Goal: Browse casually: Explore the website without a specific task or goal

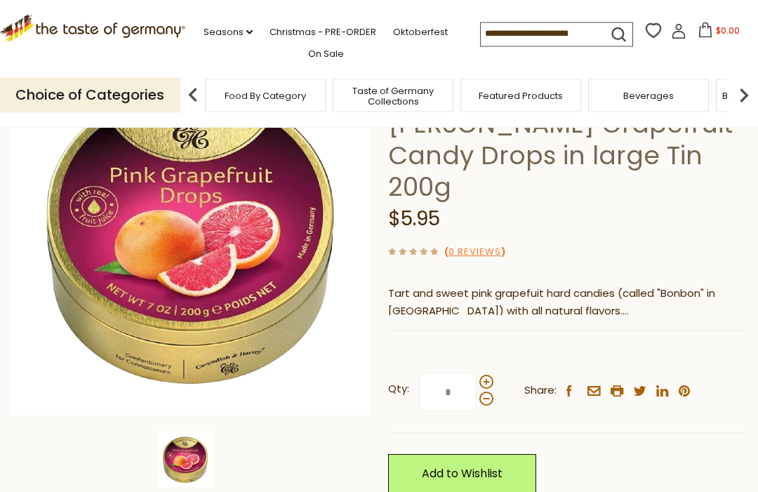
scroll to position [142, 0]
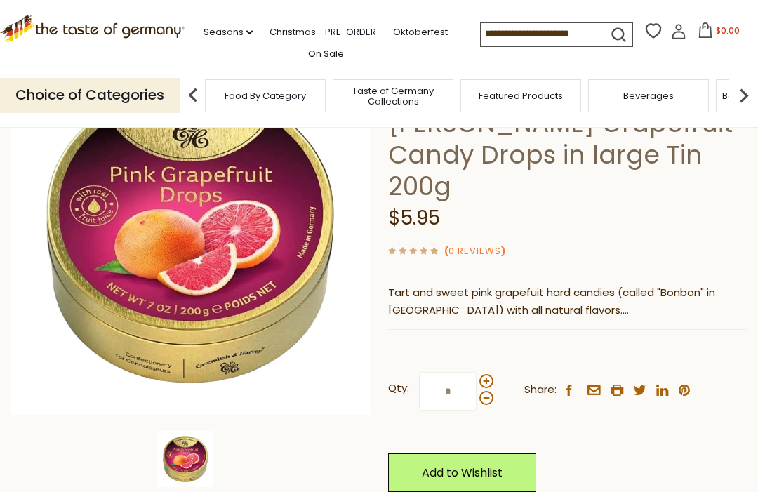
click at [489, 374] on span at bounding box center [486, 381] width 14 height 14
click at [477, 372] on input "*" at bounding box center [448, 391] width 58 height 39
type input "*"
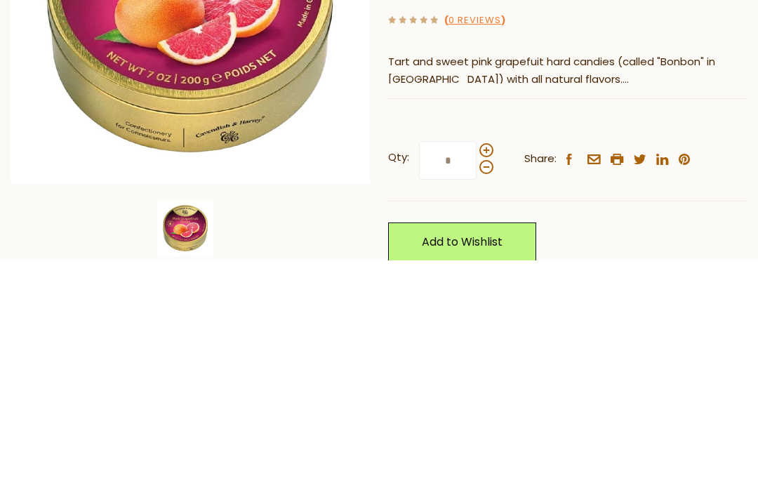
click at [493, 454] on link "Add to Wishlist" at bounding box center [462, 473] width 148 height 39
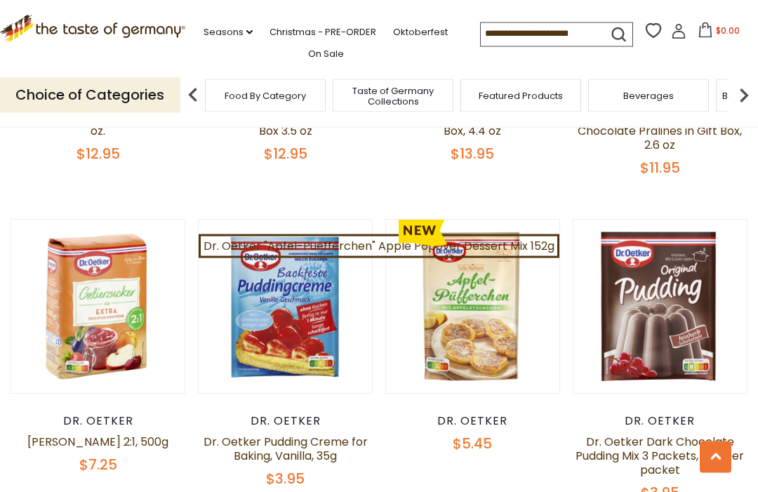
scroll to position [2675, 0]
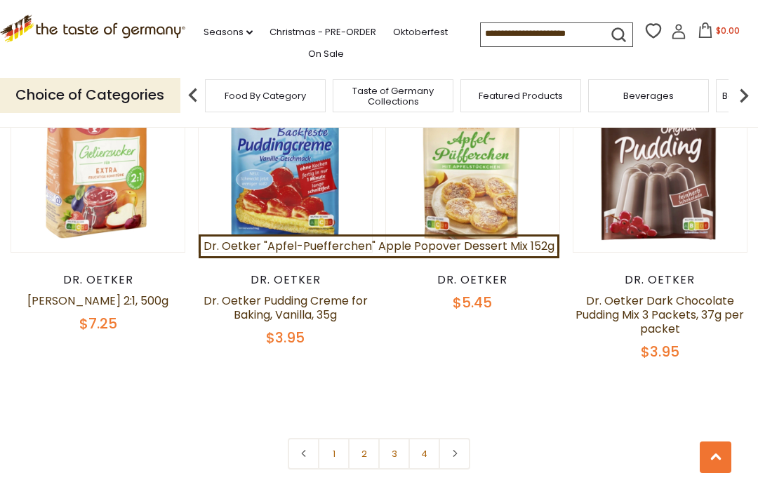
scroll to position [2822, 0]
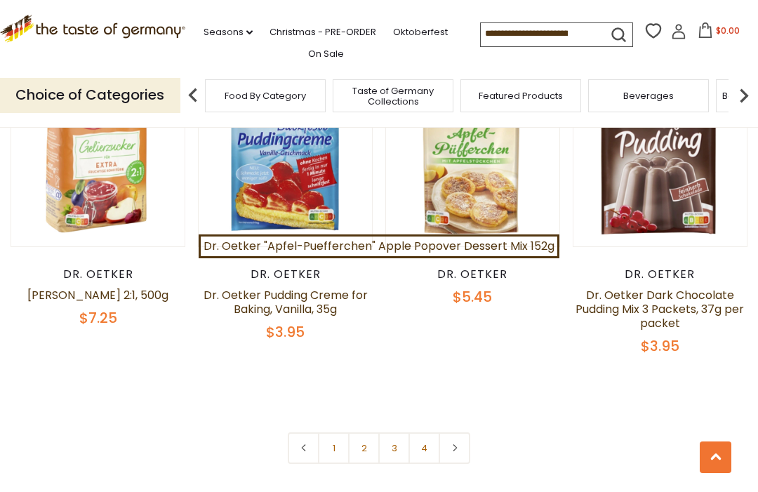
click at [496, 181] on link at bounding box center [473, 160] width 146 height 146
click at [362, 432] on link "2" at bounding box center [364, 448] width 32 height 32
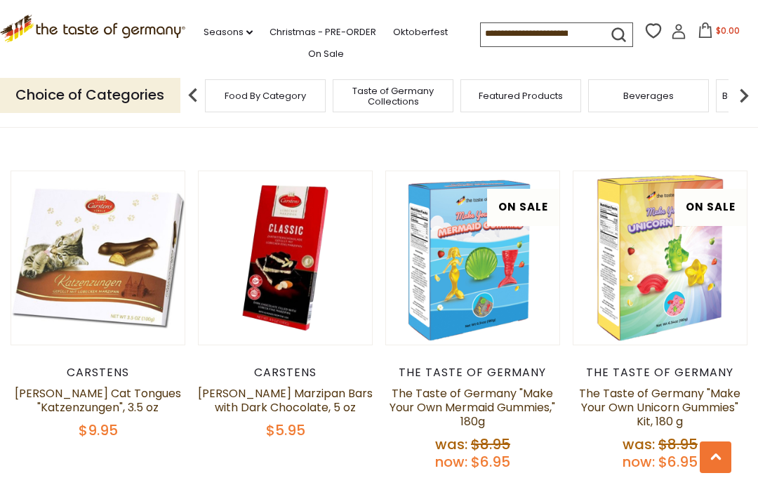
click at [754, 83] on img at bounding box center [744, 95] width 28 height 28
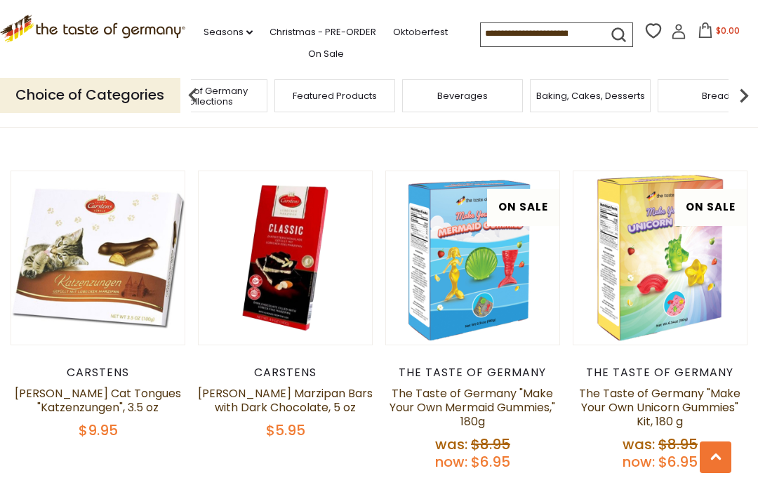
click at [748, 91] on img at bounding box center [744, 95] width 28 height 28
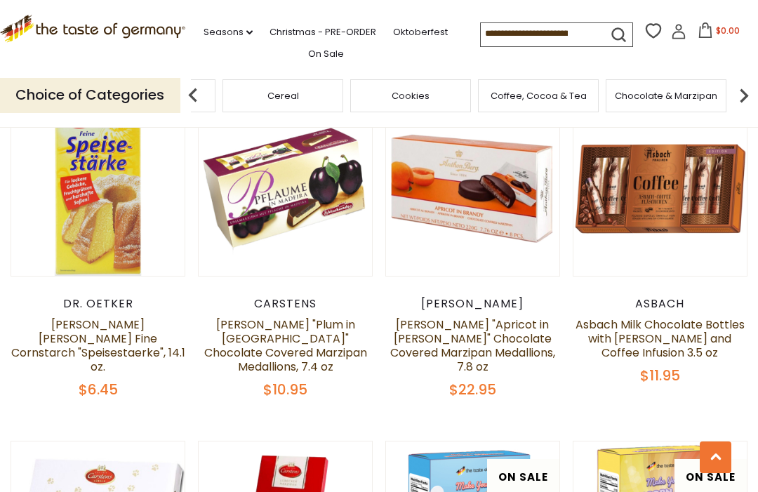
click at [44, 93] on span "Breads" at bounding box center [27, 96] width 33 height 11
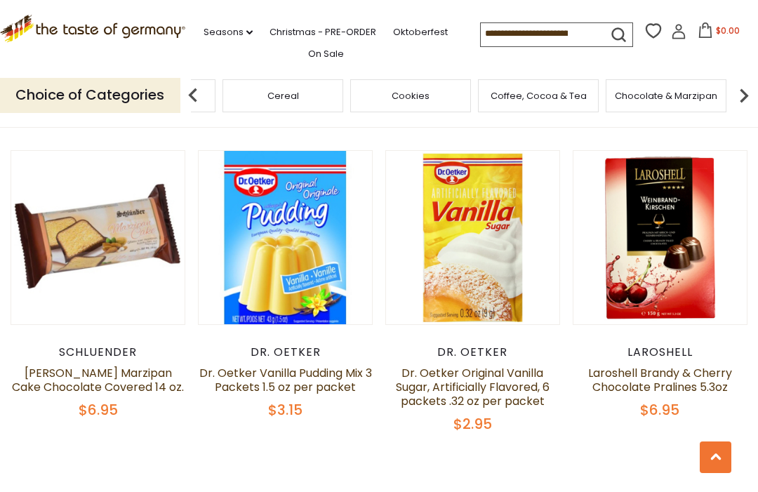
click at [519, 92] on span "Coffee, Cocoa & Tea" at bounding box center [539, 96] width 96 height 11
click at [551, 29] on input at bounding box center [540, 33] width 119 height 20
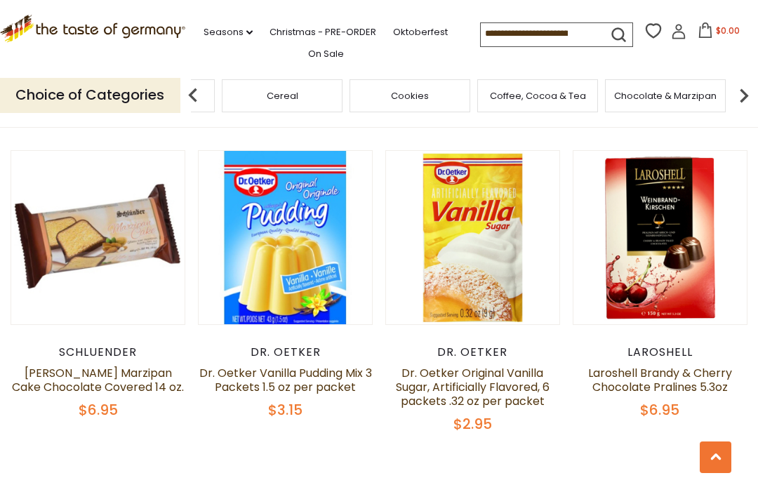
click at [522, 24] on input at bounding box center [540, 33] width 119 height 20
